Goal: Check status: Check status

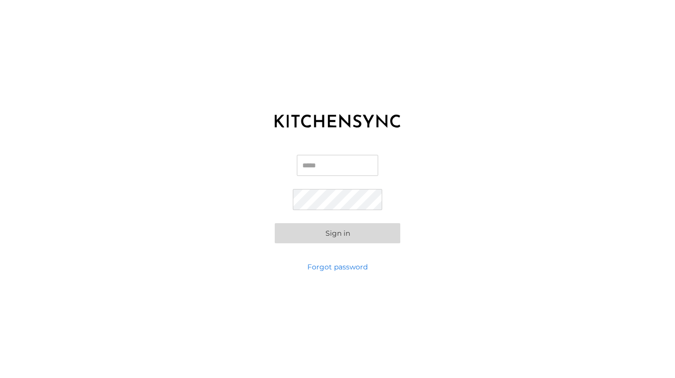
click at [319, 159] on input "Email" at bounding box center [337, 165] width 81 height 21
type input "**********"
click at [356, 231] on button "Sign in" at bounding box center [338, 233] width 126 height 20
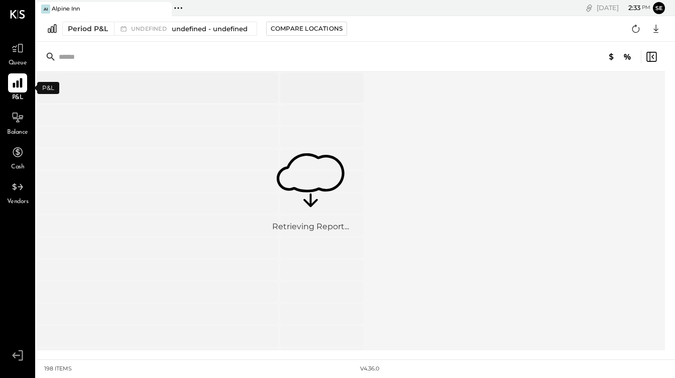
click at [16, 83] on icon at bounding box center [18, 83] width 10 height 10
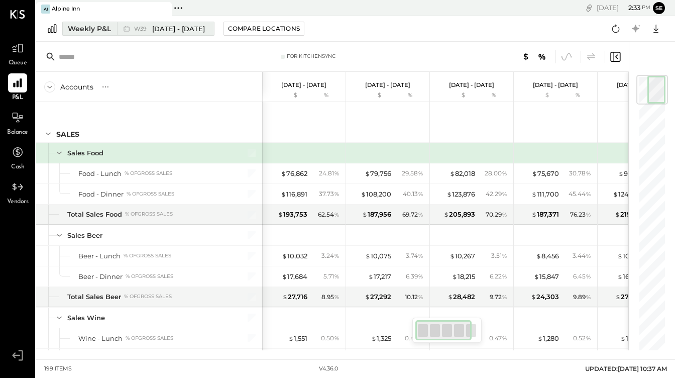
click at [146, 28] on span "W39" at bounding box center [142, 29] width 16 height 6
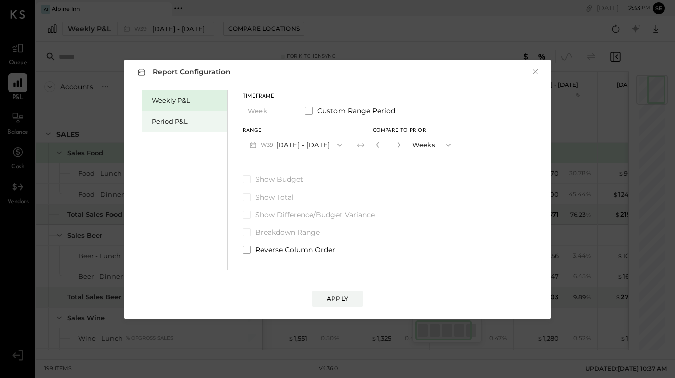
click at [184, 123] on div "Period P&L" at bounding box center [187, 122] width 70 height 10
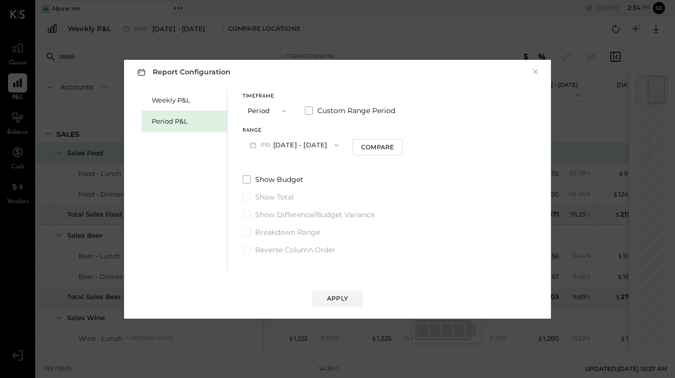
click at [341, 145] on icon "button" at bounding box center [337, 145] width 8 height 8
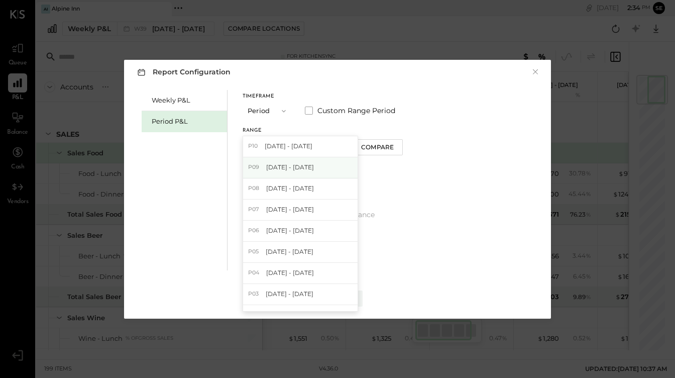
click at [324, 166] on div "P09 [DATE] - [DATE]" at bounding box center [300, 167] width 115 height 21
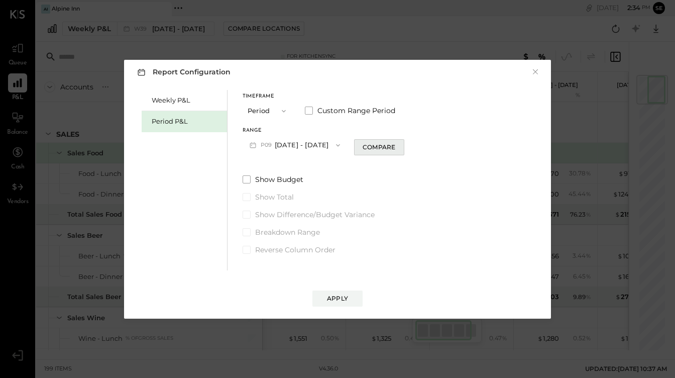
click at [369, 148] on div "Compare" at bounding box center [379, 147] width 33 height 9
click at [443, 141] on icon "button" at bounding box center [447, 145] width 8 height 8
click at [428, 164] on div "Years" at bounding box center [431, 163] width 49 height 18
click at [341, 303] on button "Apply" at bounding box center [338, 298] width 50 height 16
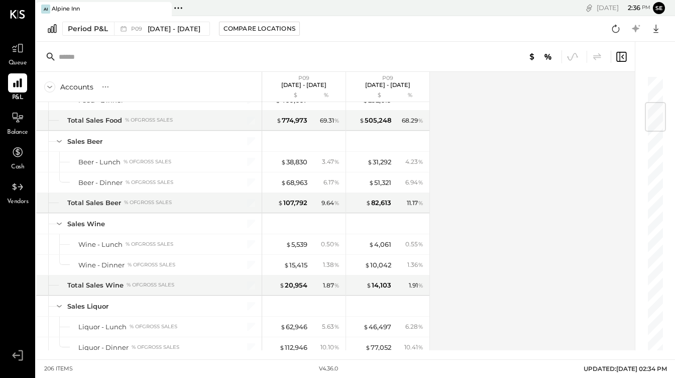
scroll to position [294, 0]
